Goal: Check status: Check status

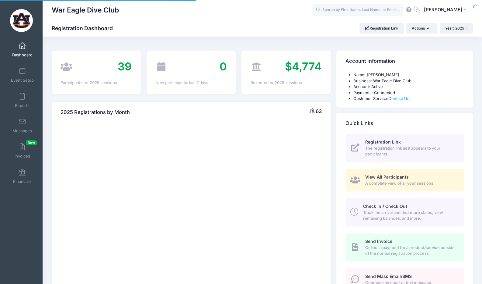
select select
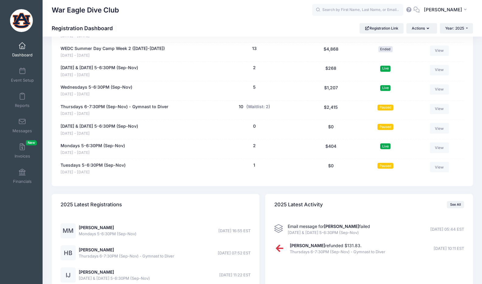
scroll to position [683, 0]
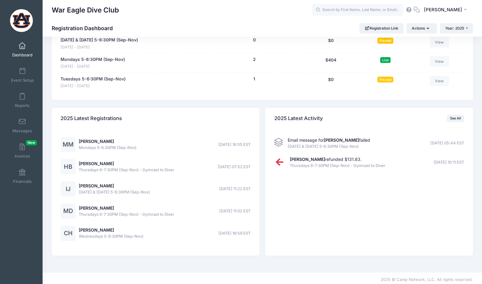
click at [336, 137] on strong "Isabella Jarvis" at bounding box center [341, 139] width 35 height 5
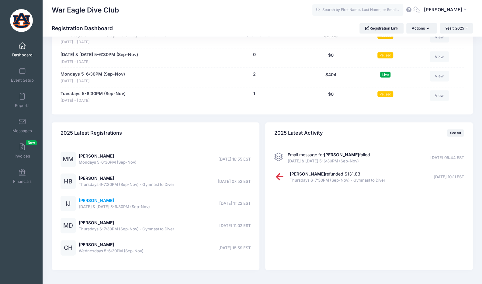
click at [102, 197] on link "Isabella Jarvis" at bounding box center [96, 199] width 35 height 5
